Goal: Navigation & Orientation: Find specific page/section

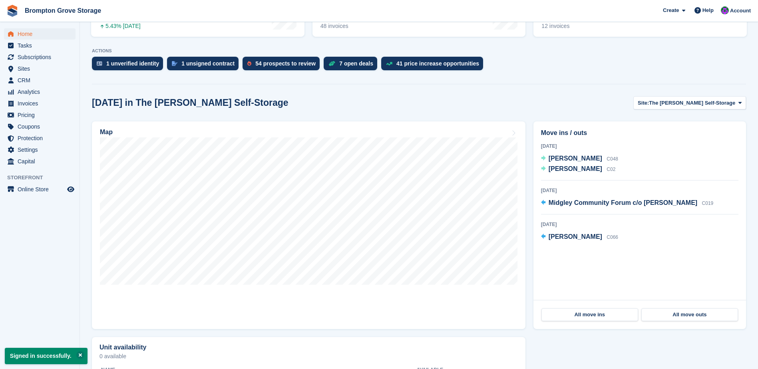
scroll to position [160, 0]
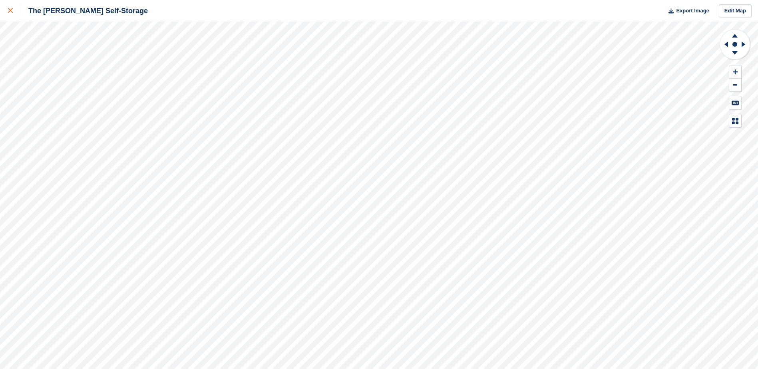
click at [13, 11] on div at bounding box center [14, 11] width 13 height 10
click at [9, 11] on icon at bounding box center [10, 10] width 5 height 5
click at [7, 9] on link at bounding box center [10, 11] width 21 height 22
